Goal: Information Seeking & Learning: Find specific fact

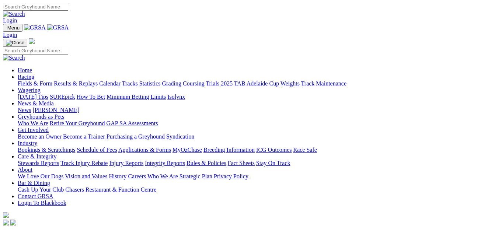
click at [21, 80] on link "Fields & Form" at bounding box center [35, 83] width 35 height 6
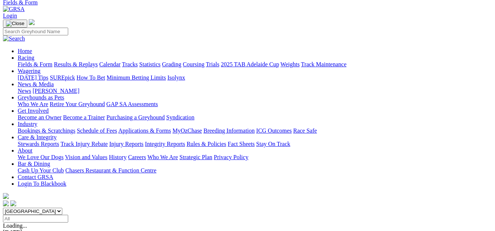
scroll to position [92, 0]
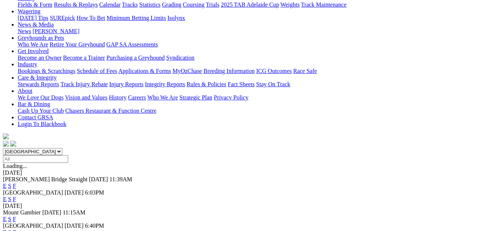
click at [16, 216] on link "F" at bounding box center [14, 219] width 3 height 6
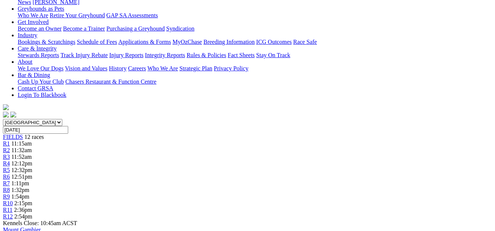
scroll to position [129, 0]
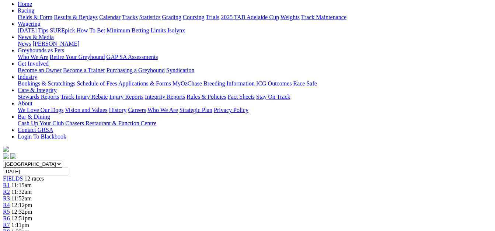
scroll to position [83, 0]
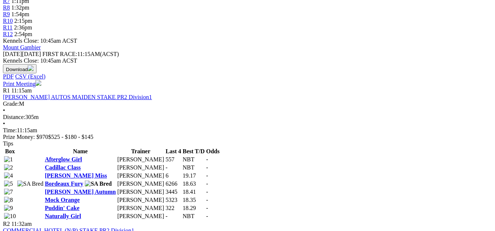
scroll to position [304, 0]
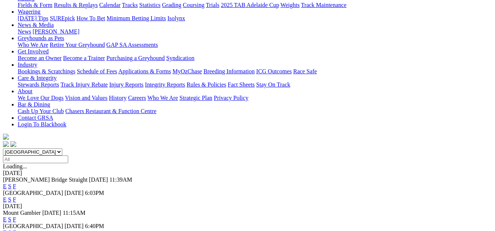
scroll to position [92, 0]
click at [16, 229] on link "F" at bounding box center [14, 232] width 3 height 6
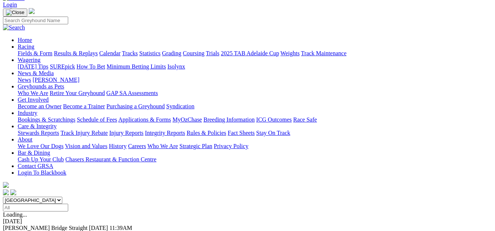
scroll to position [18, 0]
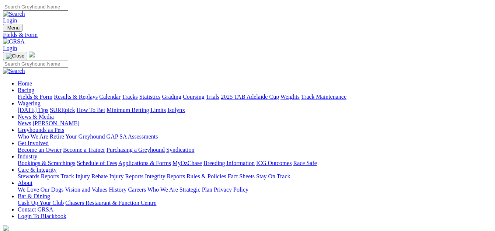
scroll to position [18, 0]
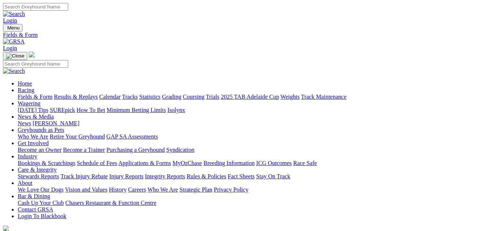
scroll to position [18, 0]
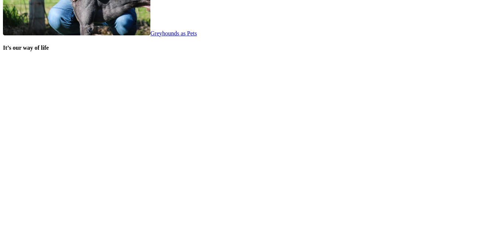
scroll to position [1484, 0]
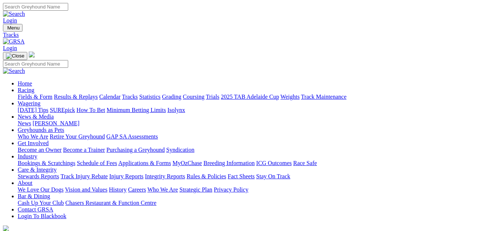
select select "3"
